Goal: Task Accomplishment & Management: Complete application form

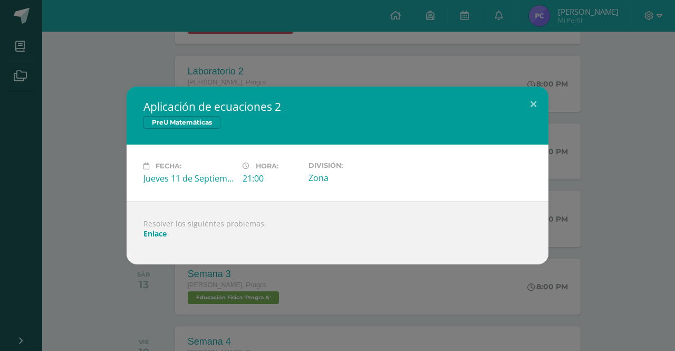
click at [329, 64] on div "Aplicación de ecuaciones 2 PreU Matemáticas Fecha: [DATE] Hora: 21:00 División:" at bounding box center [337, 175] width 675 height 351
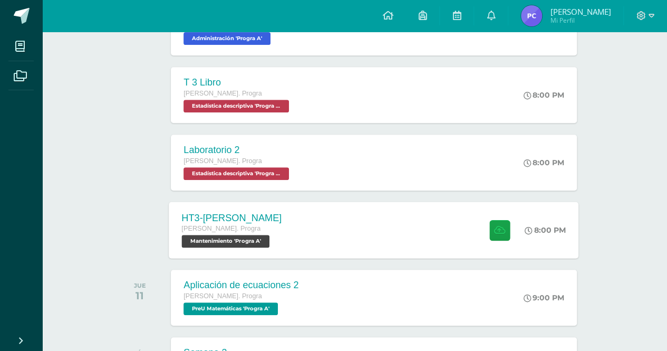
scroll to position [208, 0]
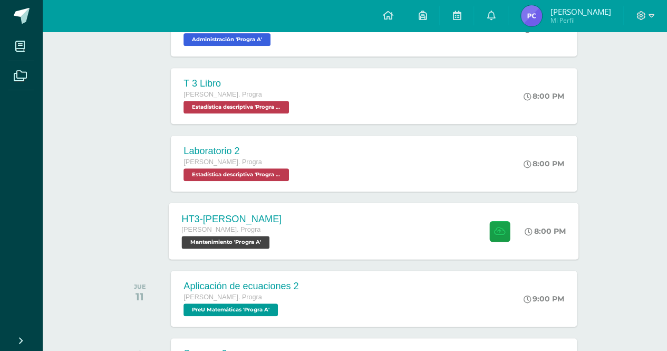
click at [347, 204] on div "HT3-[PERSON_NAME]. Progra Mantenimiento 'Progra A' 8:00 PM HT3-[GEOGRAPHIC_DATA…" at bounding box center [374, 230] width 410 height 56
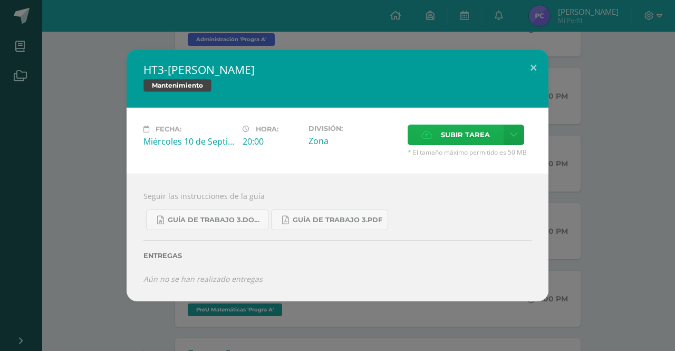
click at [463, 144] on span "Subir tarea" at bounding box center [465, 135] width 49 height 20
click at [0, 0] on input "Subir tarea" at bounding box center [0, 0] width 0 height 0
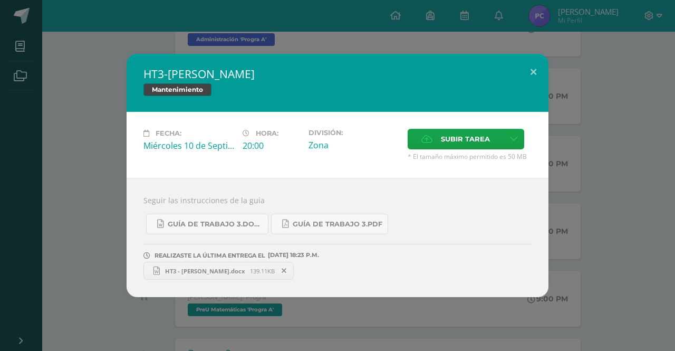
click at [626, 167] on div "HT3-[PERSON_NAME] Mantenimiento Fecha: [DATE] Hora: 20:00 División: Zona" at bounding box center [337, 175] width 666 height 243
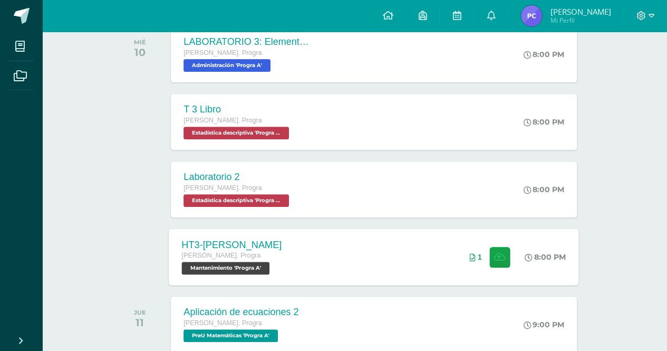
scroll to position [184, 0]
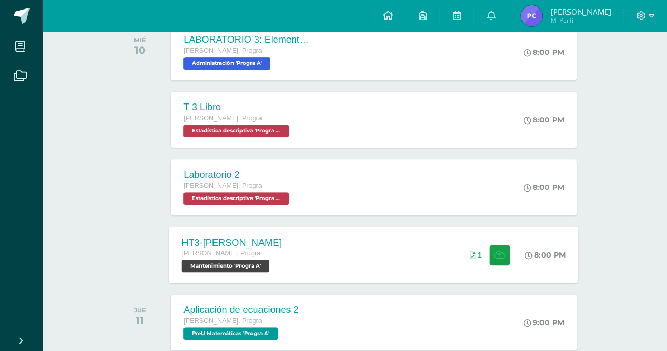
click at [319, 256] on div "HT3-[PERSON_NAME]. Progra Mantenimiento 'Progra A' 8:00 PM 1 HT3-[GEOGRAPHIC_DA…" at bounding box center [374, 254] width 410 height 56
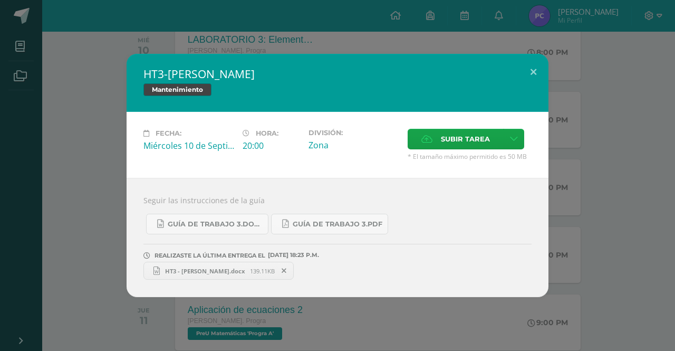
click at [282, 269] on icon at bounding box center [284, 270] width 5 height 7
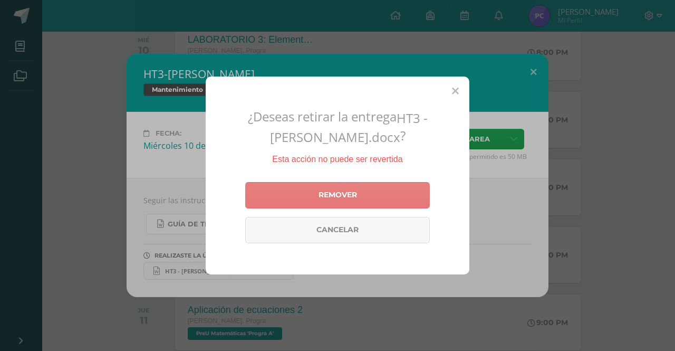
click at [313, 188] on link "Remover" at bounding box center [337, 195] width 185 height 26
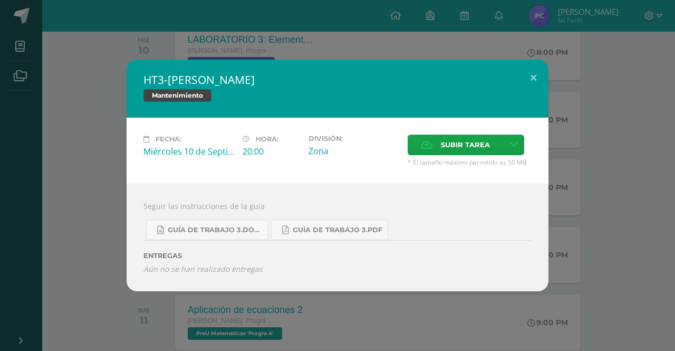
click at [474, 134] on div "Fecha: [DATE] Hora: 20:00 División: Zona Subir tarea" at bounding box center [338, 151] width 422 height 66
click at [471, 142] on span "Subir tarea" at bounding box center [465, 145] width 49 height 20
click at [0, 0] on input "Subir tarea" at bounding box center [0, 0] width 0 height 0
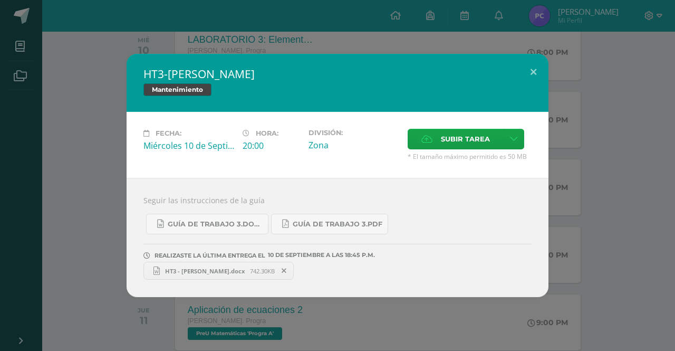
click at [629, 158] on div "HT3-[PERSON_NAME] Mantenimiento Fecha: [DATE] Hora: 20:00 División: Zona" at bounding box center [337, 175] width 666 height 243
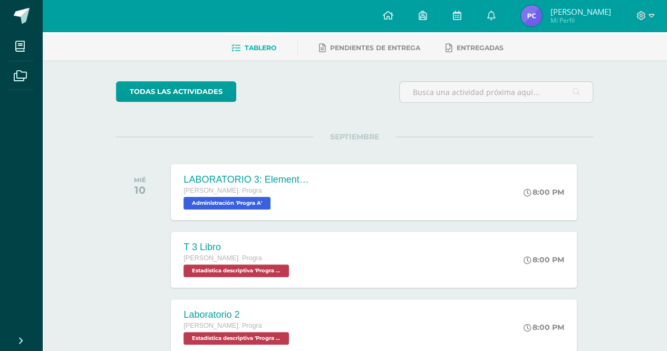
scroll to position [0, 0]
